Goal: Task Accomplishment & Management: Manage account settings

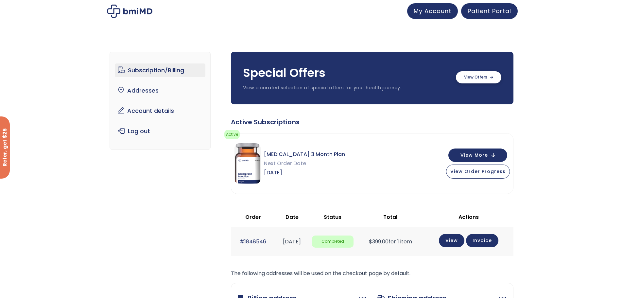
click at [470, 74] on label at bounding box center [478, 77] width 45 height 12
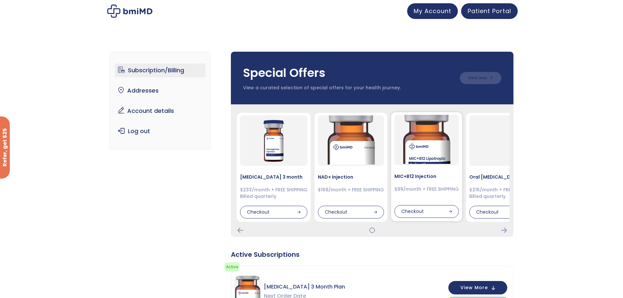
click at [426, 147] on img at bounding box center [426, 139] width 49 height 49
click at [414, 187] on div "$99/month + FREE SHIPPING" at bounding box center [427, 189] width 64 height 7
click at [405, 169] on div "MIC+B12 Injection $99/month + FREE SHIPPING Checkout" at bounding box center [426, 166] width 71 height 109
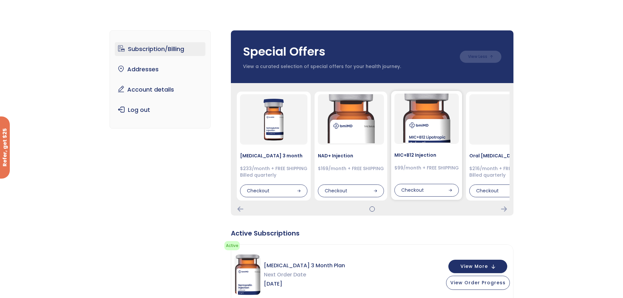
scroll to position [33, 0]
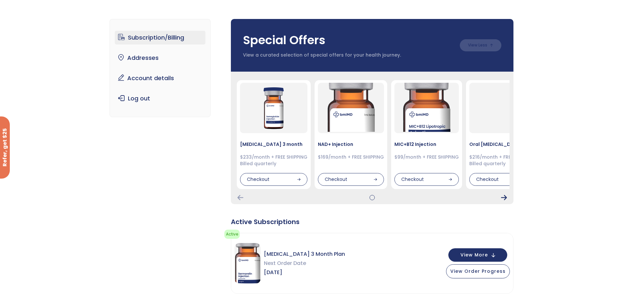
click at [505, 196] on icon "Next Card" at bounding box center [504, 197] width 6 height 5
click at [502, 147] on h4 "Oral [MEDICAL_DATA] Sublingual Tabs – Dissolvable 3 Month Supply" at bounding box center [552, 143] width 164 height 7
click at [505, 194] on div "[MEDICAL_DATA] 3 month $233/month + FREE SHIPPING Billed quarterly Checkout NAD…" at bounding box center [372, 138] width 283 height 133
click at [505, 198] on icon "Next Card" at bounding box center [504, 197] width 6 height 5
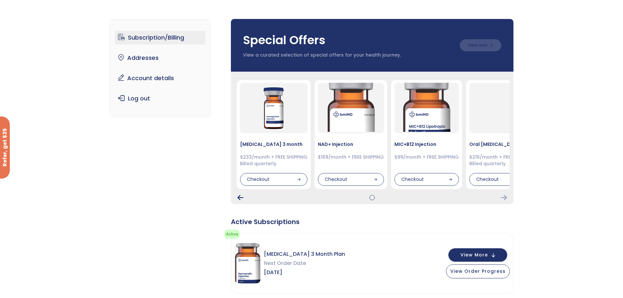
click at [240, 198] on icon "Previous Card" at bounding box center [241, 197] width 6 height 5
click at [372, 198] on div at bounding box center [372, 198] width 0 height 0
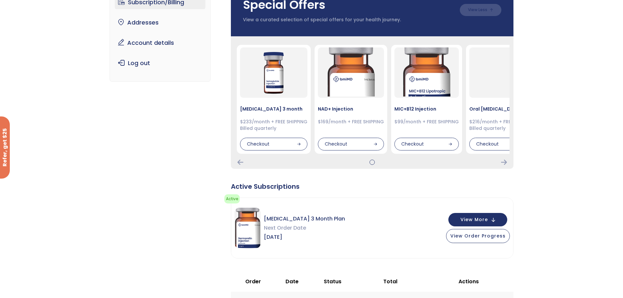
scroll to position [98, 0]
